Goal: Information Seeking & Learning: Learn about a topic

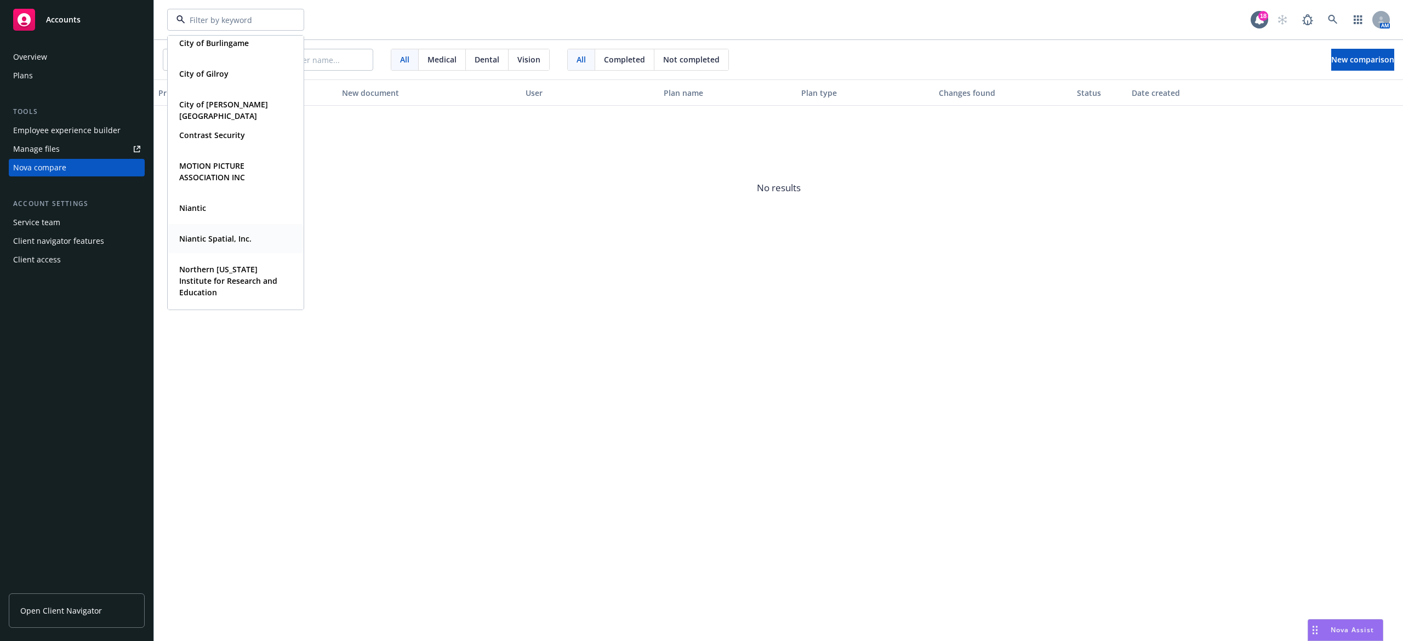
scroll to position [219, 0]
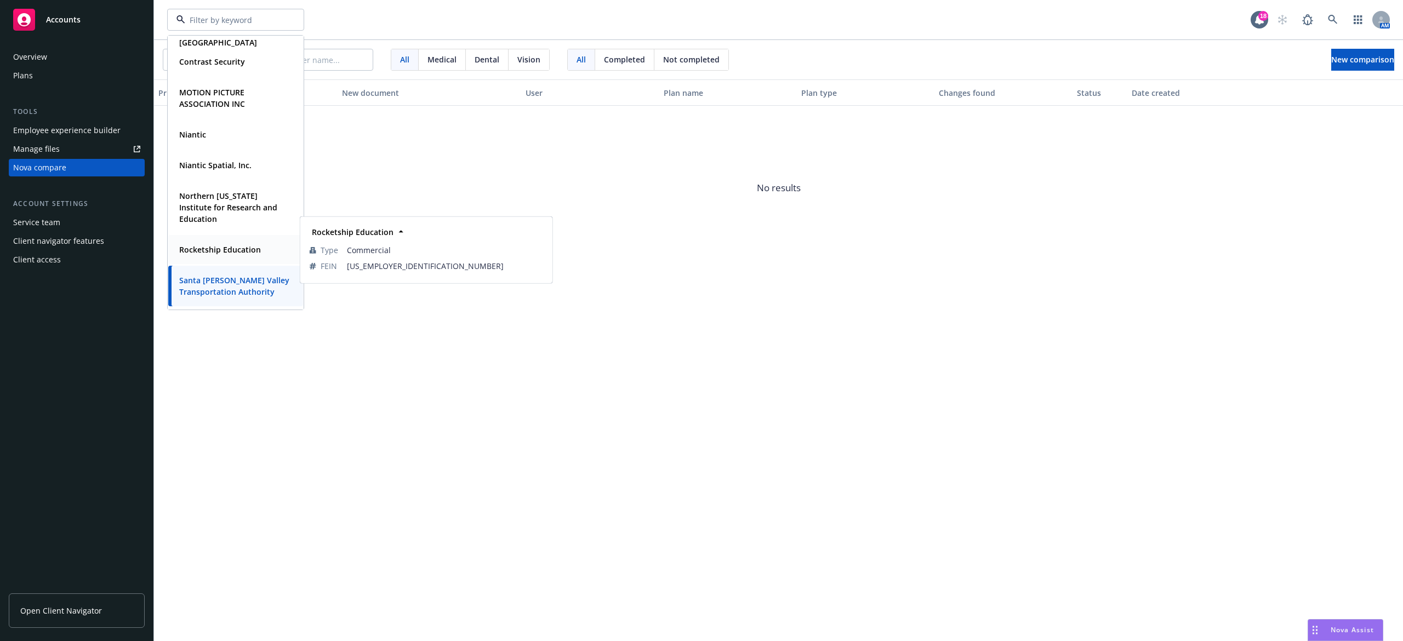
click at [225, 254] on strong "Rocketship Education" at bounding box center [220, 249] width 82 height 10
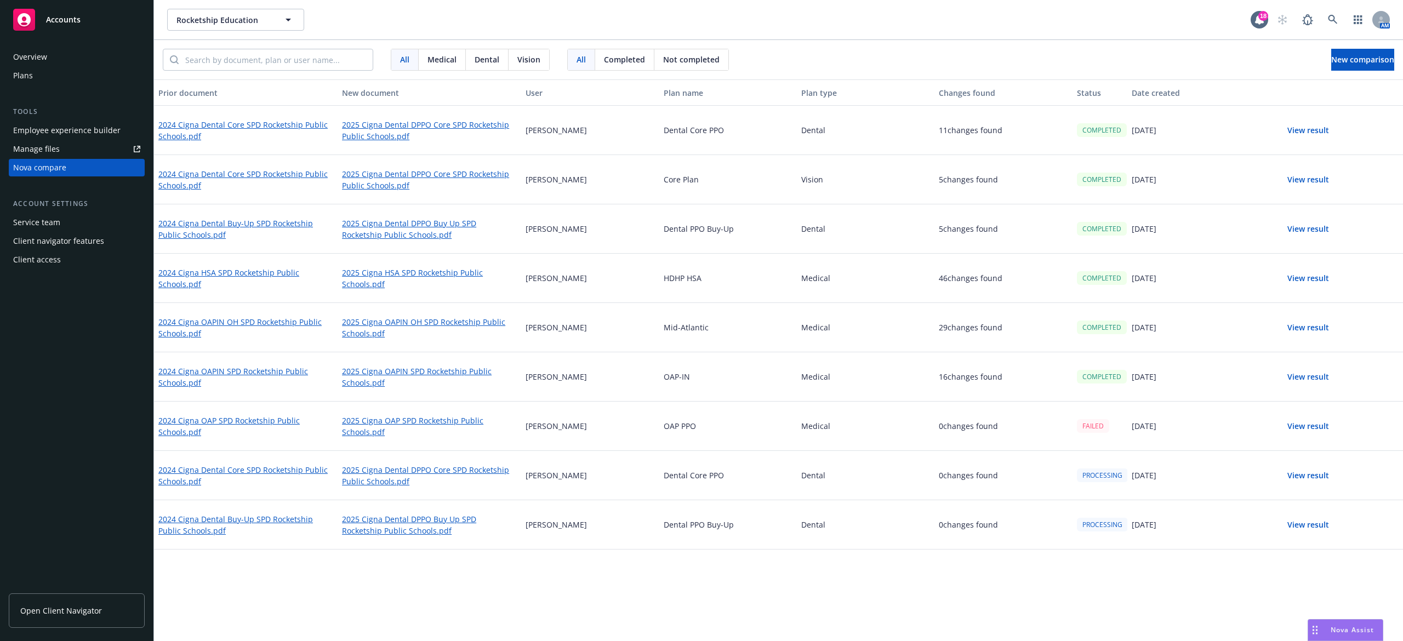
click at [35, 69] on div "Plans" at bounding box center [76, 76] width 127 height 18
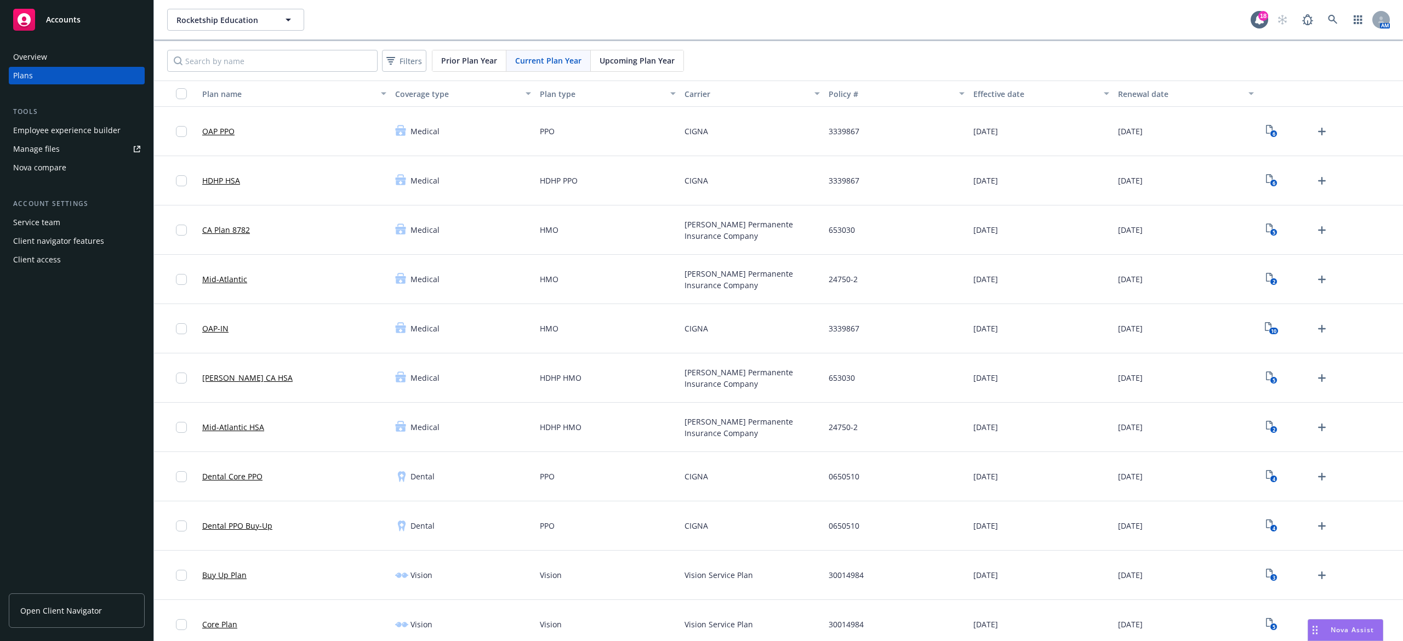
click at [475, 62] on span "Prior Plan Year" at bounding box center [469, 61] width 56 height 12
